Goal: Task Accomplishment & Management: Manage account settings

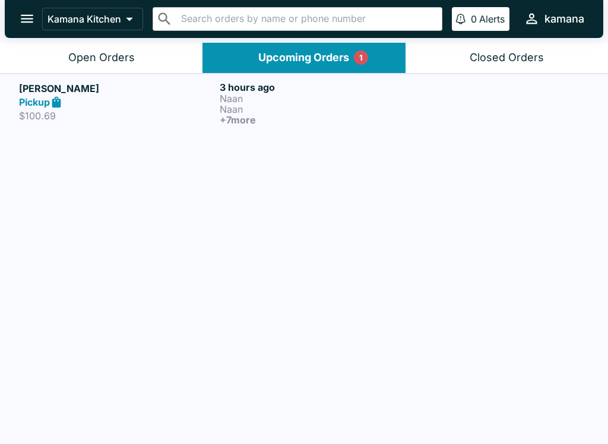
click at [27, 4] on button "open drawer" at bounding box center [27, 19] width 30 height 30
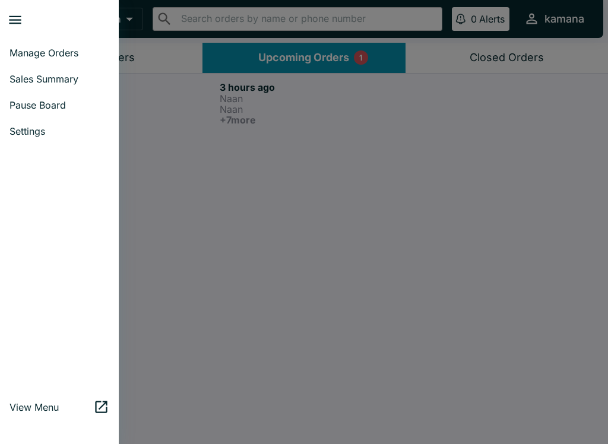
click at [55, 44] on link "Manage Orders" at bounding box center [59, 53] width 119 height 26
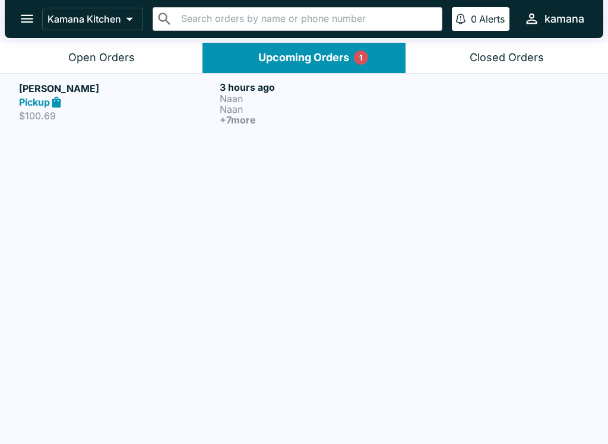
click at [33, 86] on h5 "[PERSON_NAME]" at bounding box center [117, 88] width 196 height 14
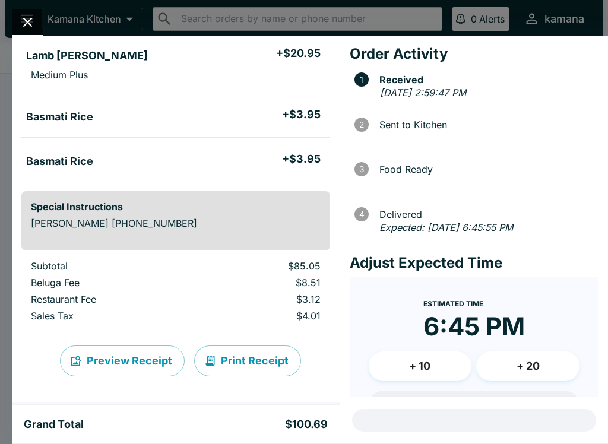
scroll to position [474, 0]
click at [252, 358] on button "Print Receipt" at bounding box center [247, 361] width 107 height 31
click at [33, 23] on icon "Close" at bounding box center [28, 22] width 16 height 16
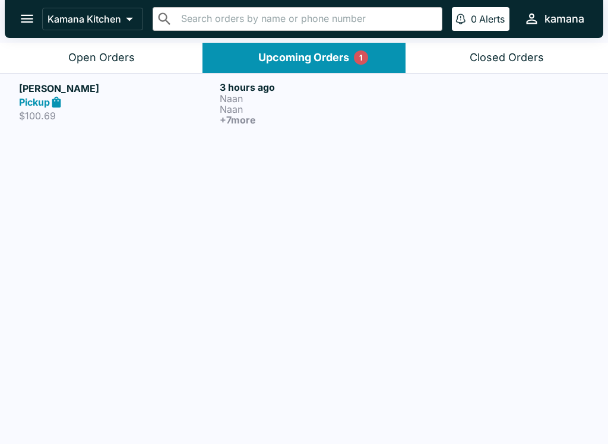
click at [47, 80] on link "[PERSON_NAME] Pickup $100.69 3 hours ago [PERSON_NAME] + 7 more" at bounding box center [304, 103] width 608 height 59
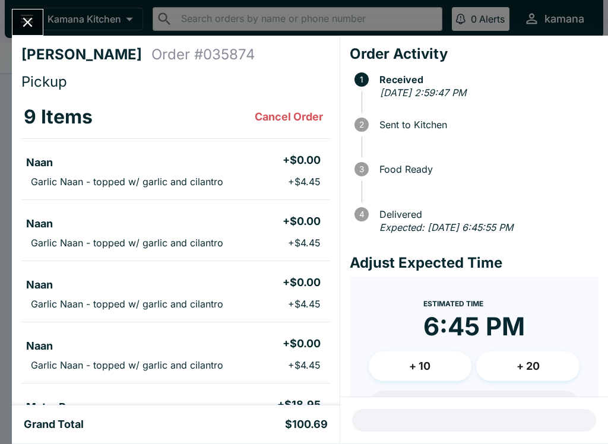
click at [30, 18] on icon "Close" at bounding box center [28, 22] width 16 height 16
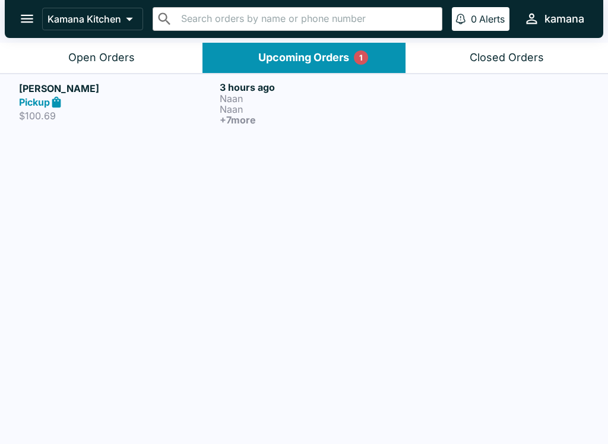
click at [241, 102] on p "Naan" at bounding box center [318, 98] width 196 height 11
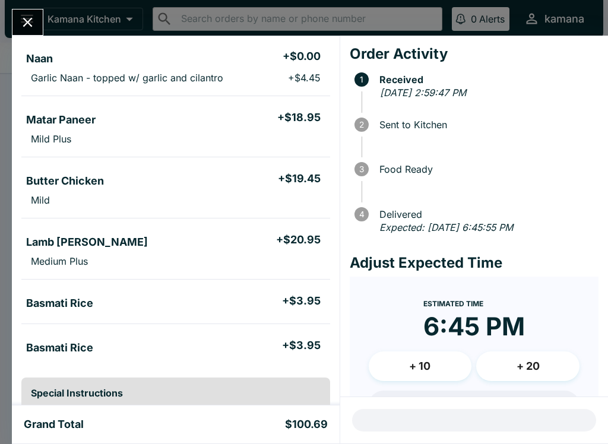
click at [35, 21] on icon "Close" at bounding box center [28, 22] width 16 height 16
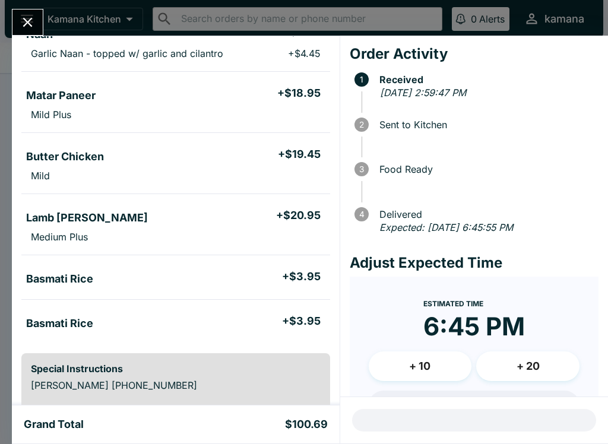
scroll to position [317, 0]
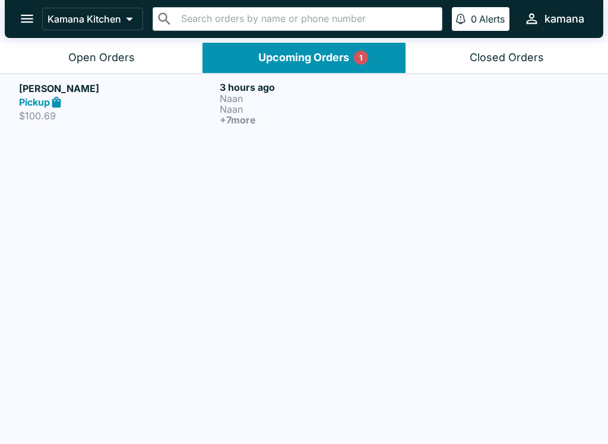
click at [39, 23] on button "open drawer" at bounding box center [27, 19] width 30 height 30
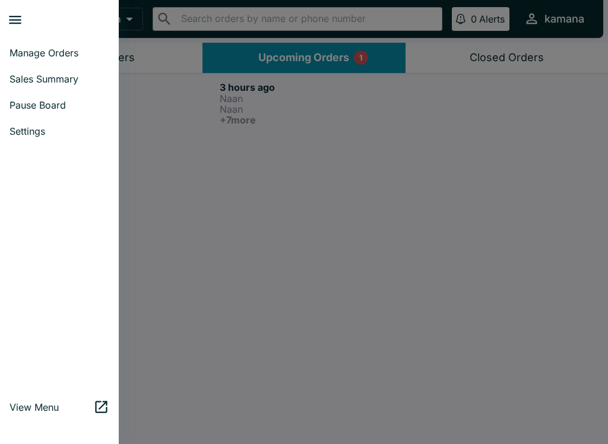
click at [53, 46] on link "Manage Orders" at bounding box center [59, 53] width 119 height 26
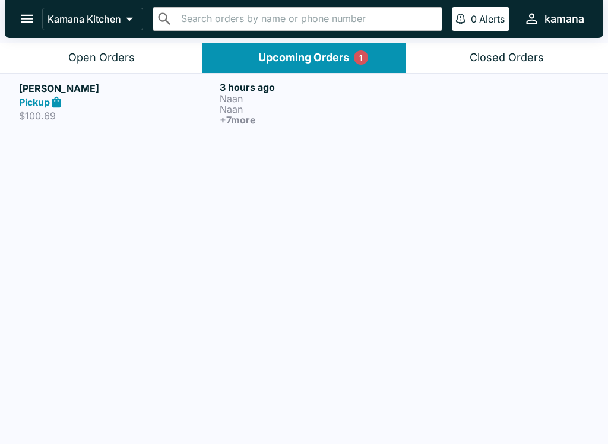
click at [108, 65] on button "Open Orders" at bounding box center [101, 58] width 203 height 30
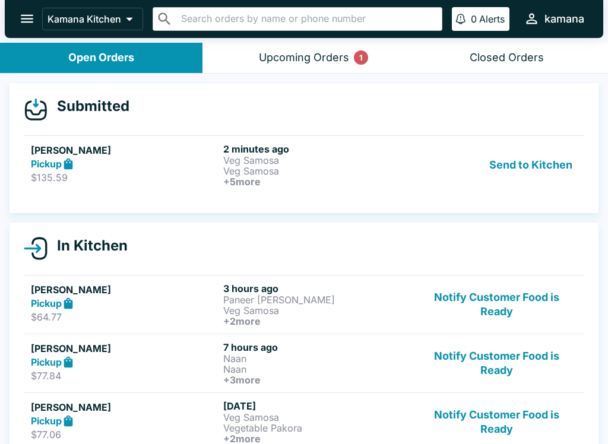
click at [543, 166] on button "Send to Kitchen" at bounding box center [531, 165] width 93 height 44
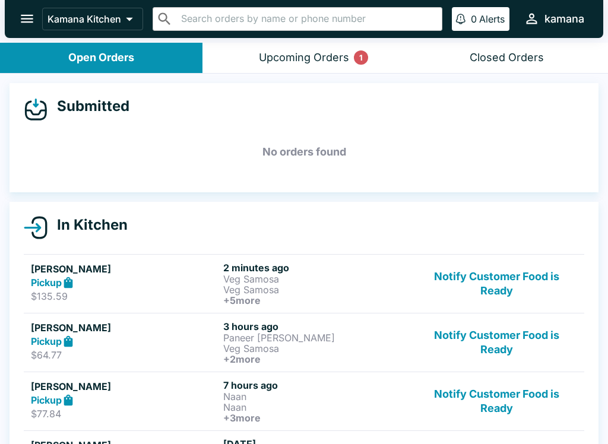
click at [344, 40] on header "Kamana Kitchen ​ ​ 0 Alerts kamana" at bounding box center [304, 21] width 608 height 43
click at [325, 53] on div "Upcoming Orders 1" at bounding box center [304, 58] width 90 height 14
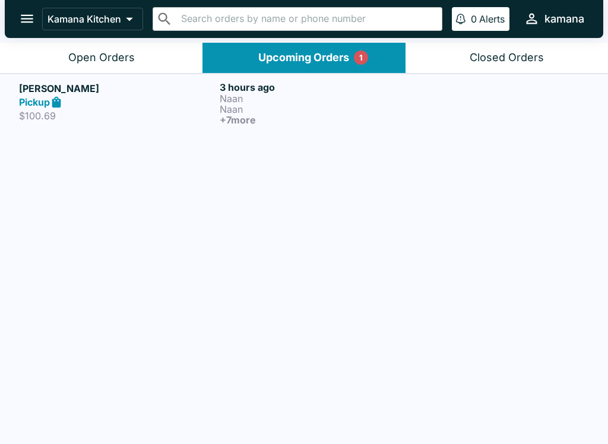
click at [254, 88] on h6 "3 hours ago" at bounding box center [318, 87] width 196 height 12
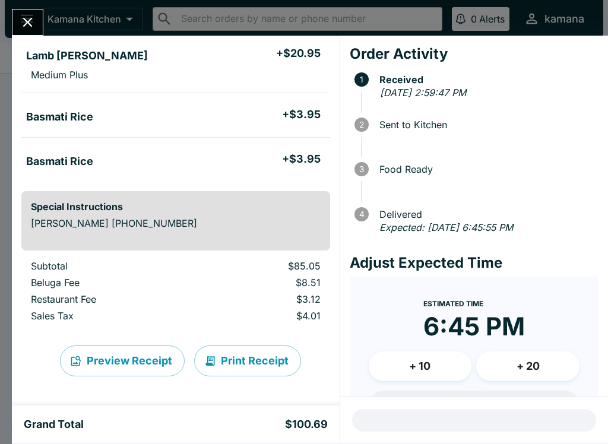
scroll to position [474, 0]
click at [257, 360] on button "Print Receipt" at bounding box center [247, 361] width 107 height 31
click at [24, 15] on icon "Close" at bounding box center [28, 22] width 16 height 16
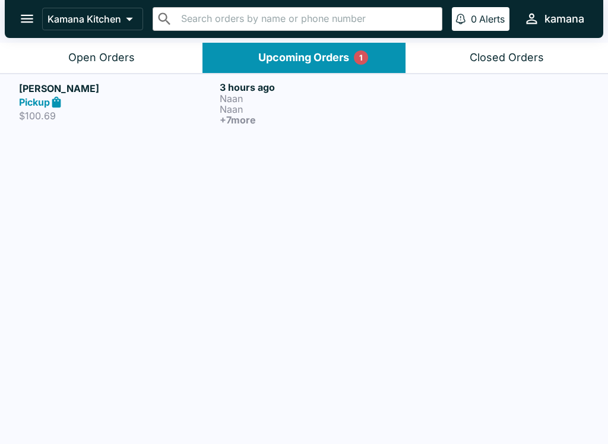
click at [28, 8] on button "open drawer" at bounding box center [27, 19] width 30 height 30
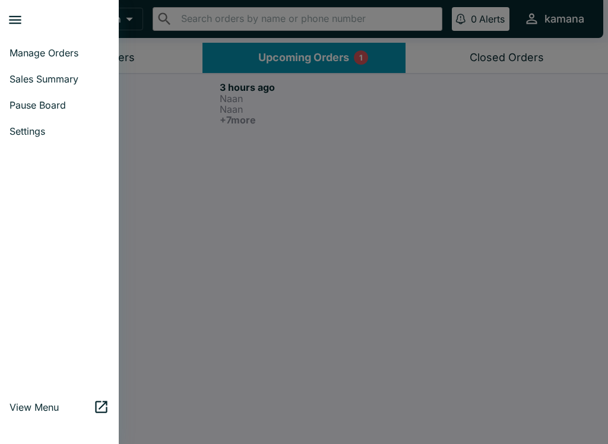
click at [56, 36] on ul "Manage Orders Sales Summary Pause Board Settings" at bounding box center [59, 92] width 119 height 114
click at [53, 53] on span "Manage Orders" at bounding box center [60, 53] width 100 height 12
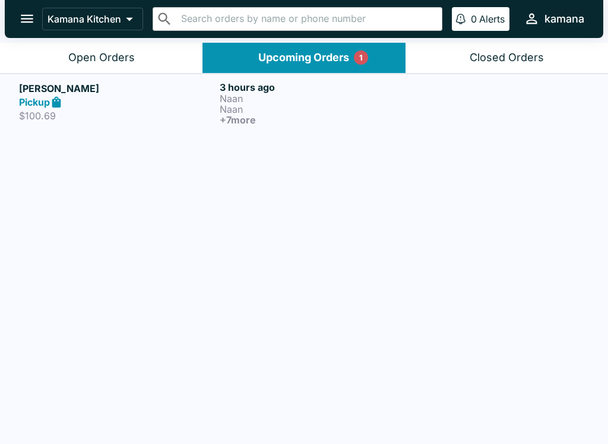
click at [385, 53] on button "Upcoming Orders 1" at bounding box center [304, 58] width 203 height 30
click at [336, 43] on button "Upcoming Orders 1" at bounding box center [304, 58] width 203 height 30
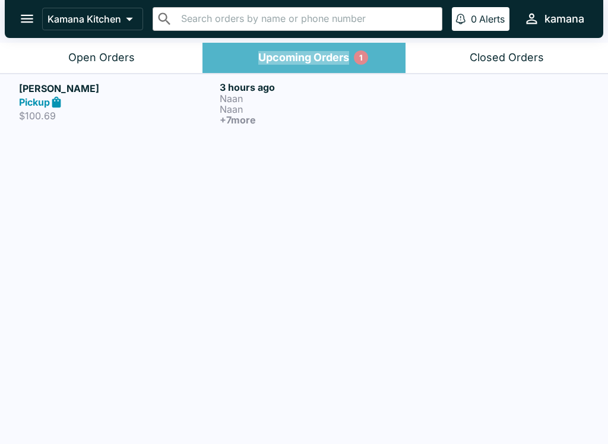
click at [343, 43] on button "Upcoming Orders 1" at bounding box center [304, 58] width 203 height 30
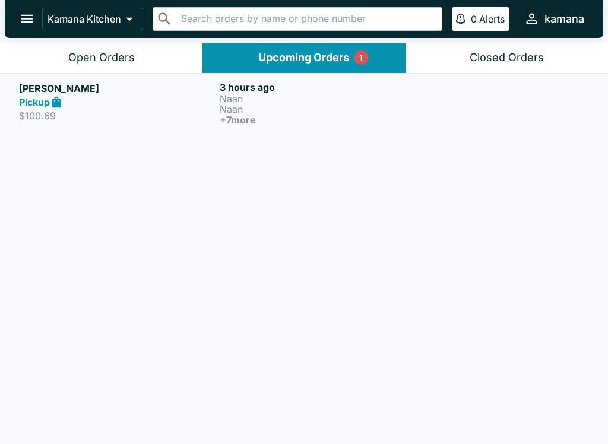
click at [369, 52] on button "Upcoming Orders 1" at bounding box center [304, 58] width 203 height 30
click at [545, 94] on button "Send to Kitchen" at bounding box center [542, 103] width 93 height 44
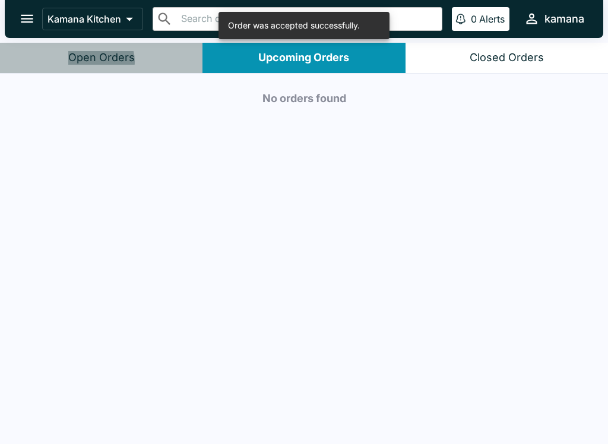
click at [97, 61] on div "Open Orders" at bounding box center [101, 58] width 67 height 14
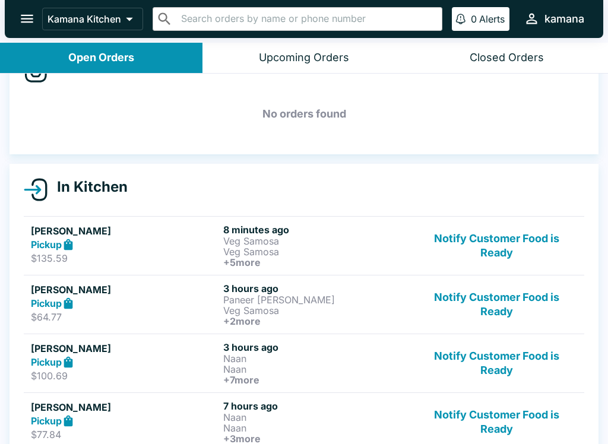
scroll to position [36, 0]
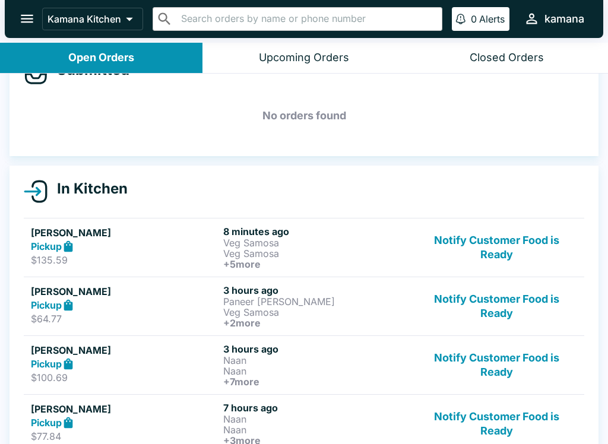
click at [255, 297] on p "Paneer [PERSON_NAME]" at bounding box center [317, 301] width 188 height 11
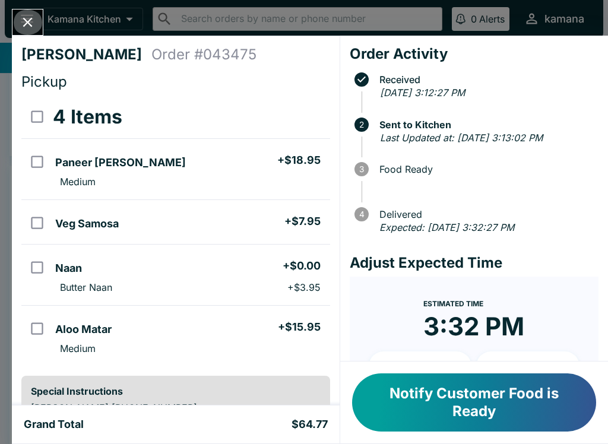
click at [34, 17] on icon "Close" at bounding box center [28, 22] width 16 height 16
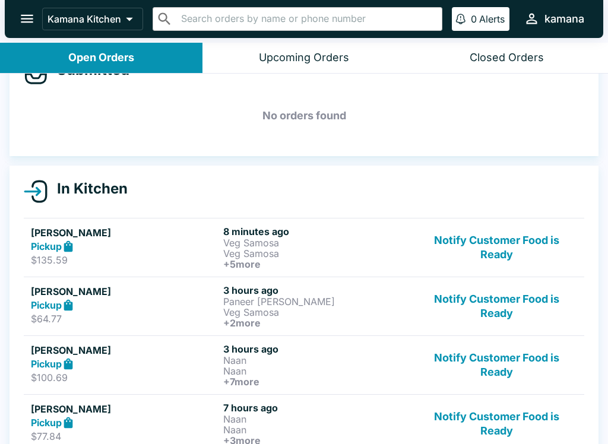
click at [62, 358] on icon at bounding box center [69, 365] width 14 height 14
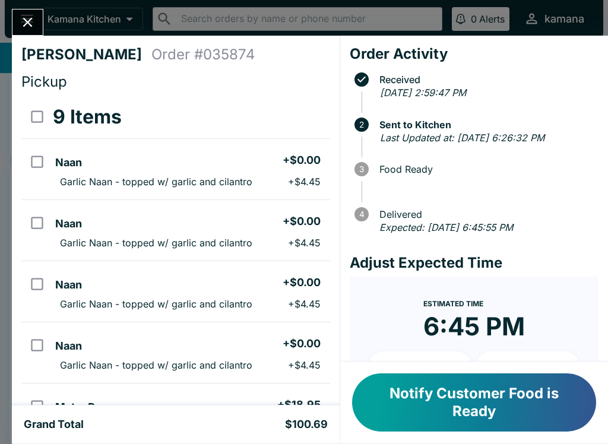
click at [22, 14] on icon "Close" at bounding box center [28, 22] width 16 height 16
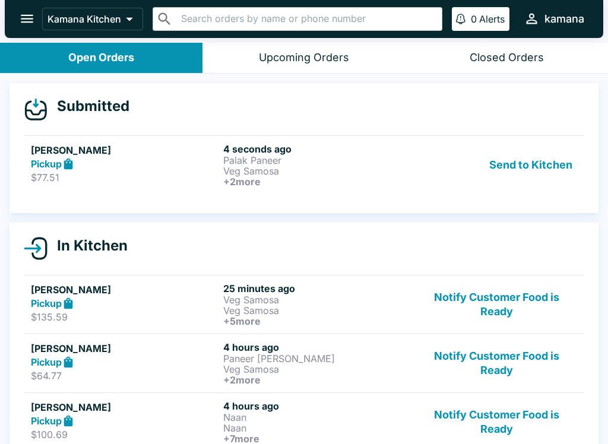
click at [531, 158] on button "Send to Kitchen" at bounding box center [531, 165] width 93 height 44
